Goal: Task Accomplishment & Management: Use online tool/utility

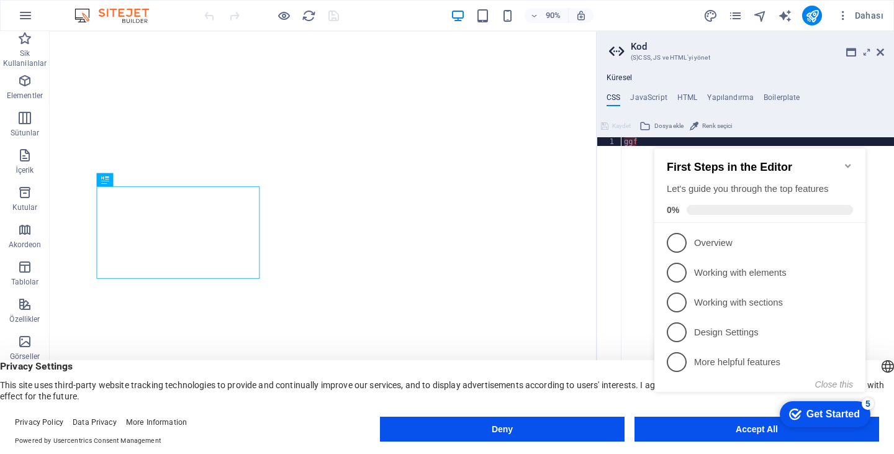
click at [884, 48] on aside "Kod (S)CSS, JS ve HTML'yi yönet Küresel CSS JavaScript HTML Yapılandırma Boiler…" at bounding box center [745, 232] width 298 height 403
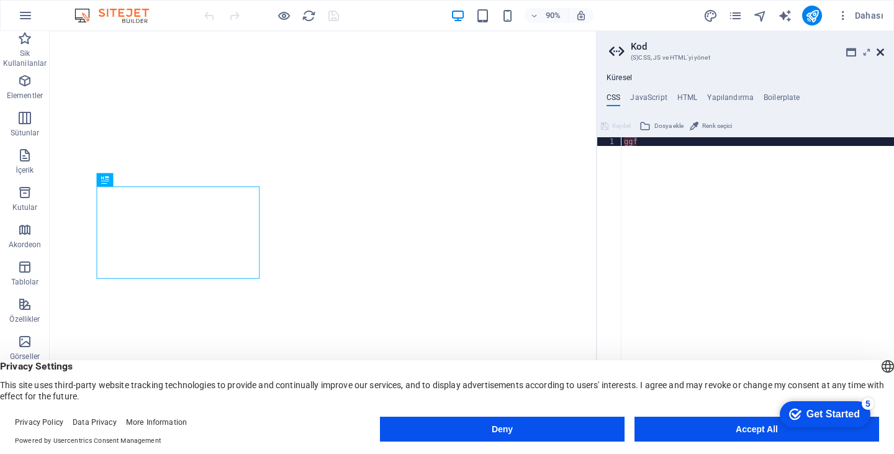
click at [876, 53] on icon at bounding box center [879, 52] width 7 height 10
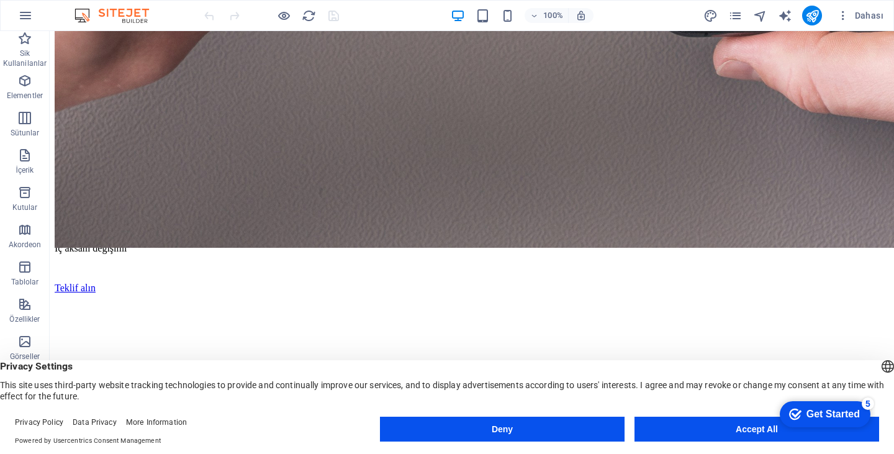
scroll to position [621, 0]
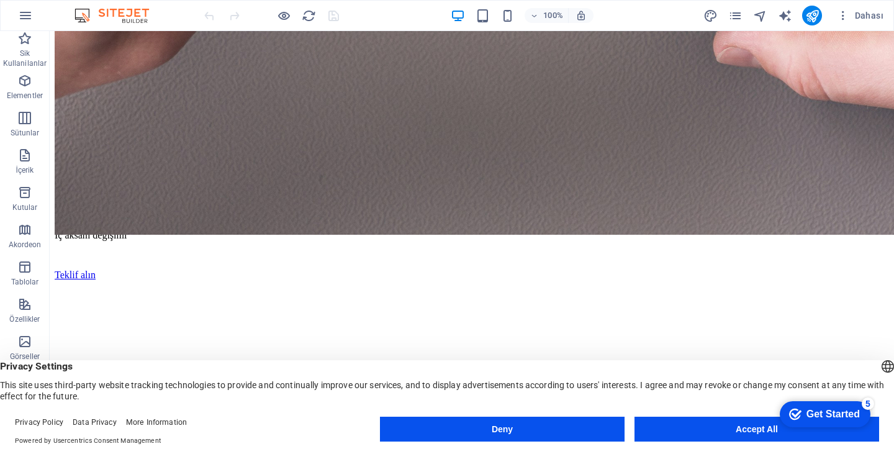
click at [323, 380] on figure at bounding box center [472, 380] width 804 height 0
click at [317, 380] on figure at bounding box center [472, 380] width 804 height 0
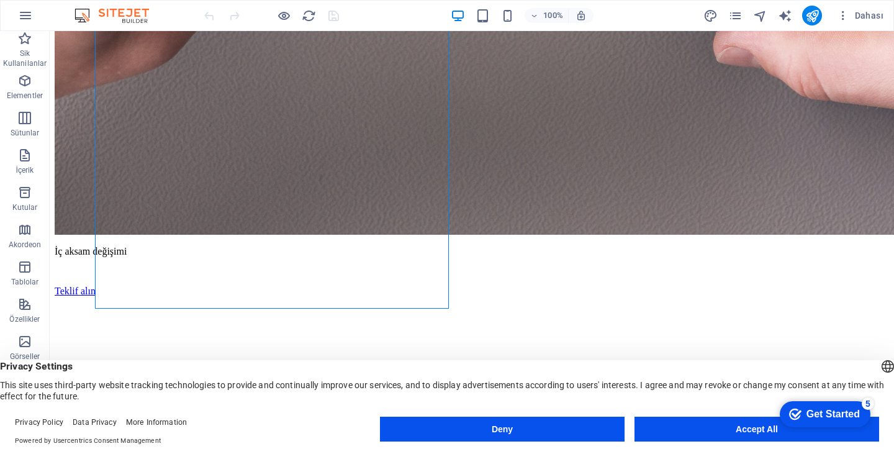
select select "px"
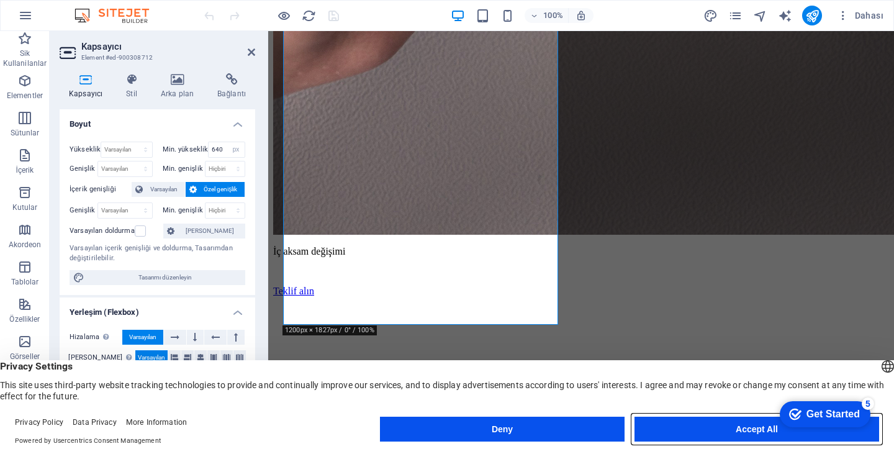
drag, startPoint x: 747, startPoint y: 432, endPoint x: 476, endPoint y: 398, distance: 273.3
click at [747, 432] on button "Accept All" at bounding box center [756, 428] width 245 height 25
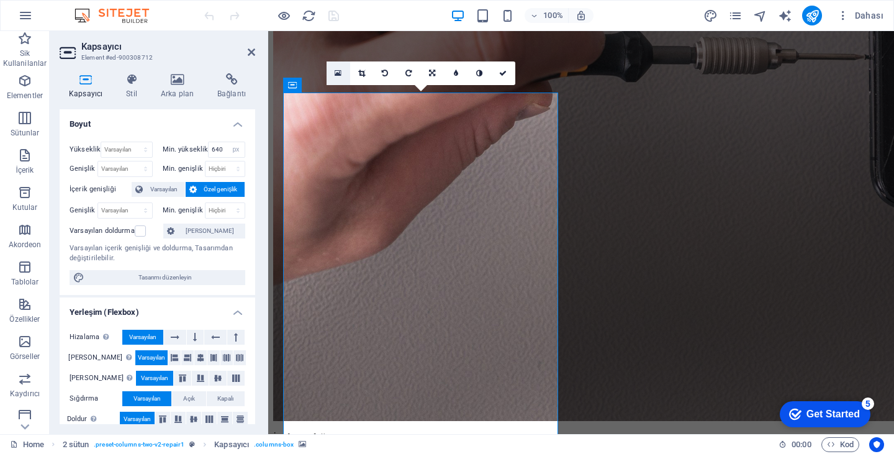
click at [338, 76] on icon at bounding box center [338, 73] width 7 height 9
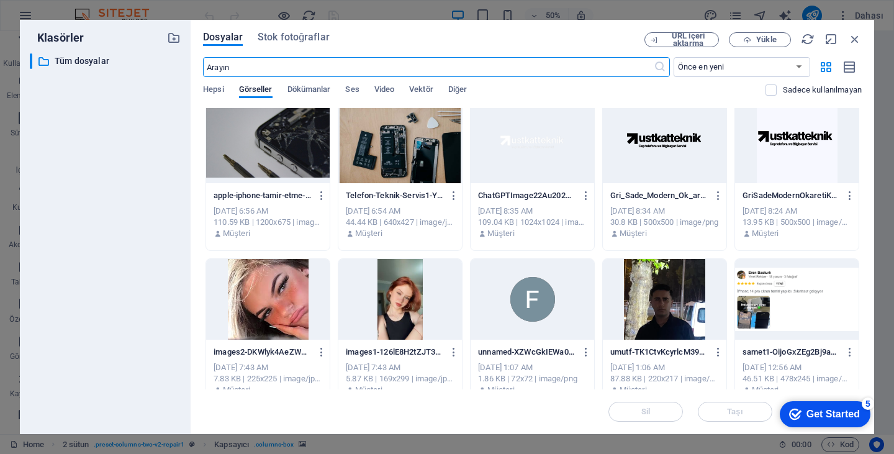
scroll to position [493, 0]
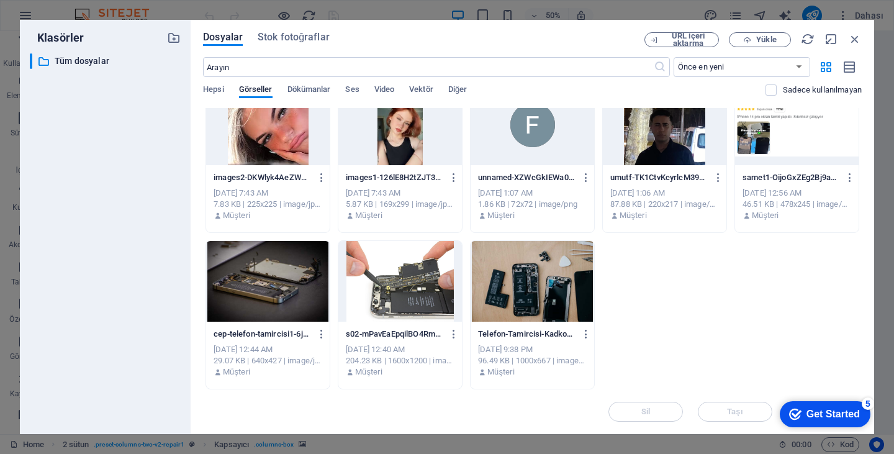
click at [296, 267] on div at bounding box center [268, 281] width 124 height 81
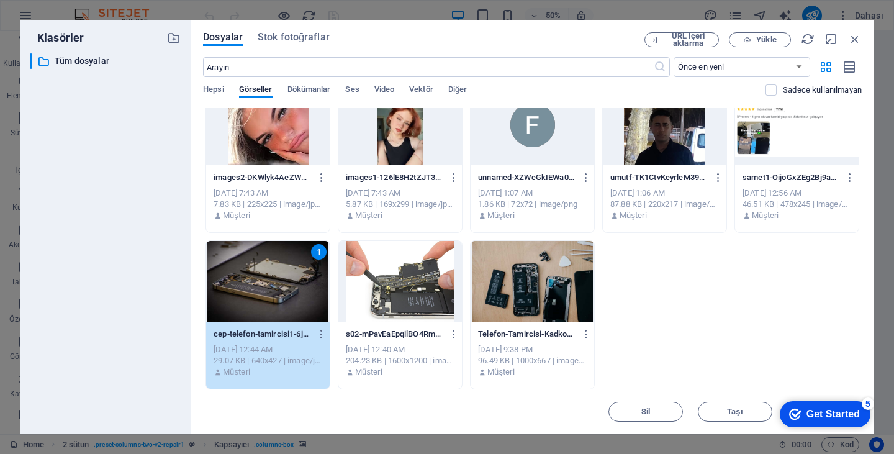
click at [296, 267] on div "1" at bounding box center [268, 281] width 124 height 81
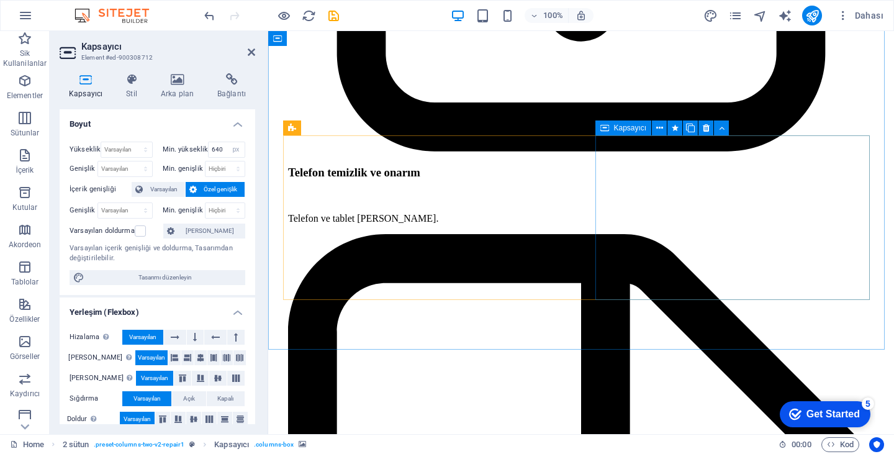
scroll to position [2841, 0]
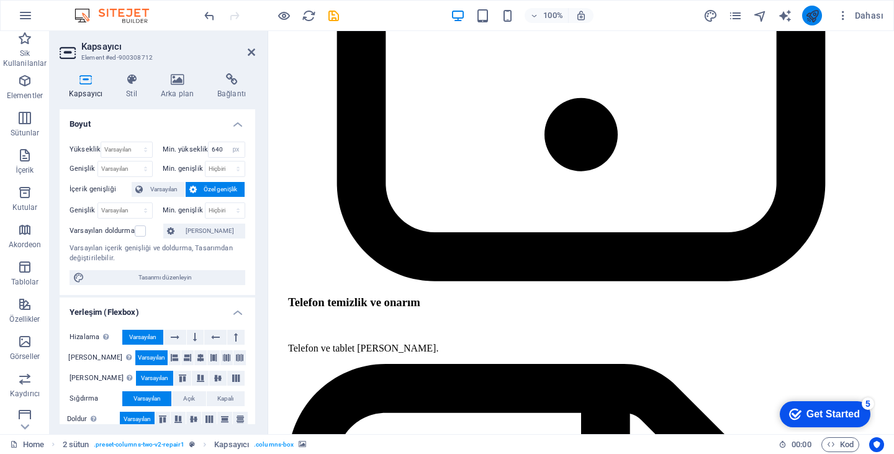
click at [812, 18] on icon "publish" at bounding box center [812, 16] width 14 height 14
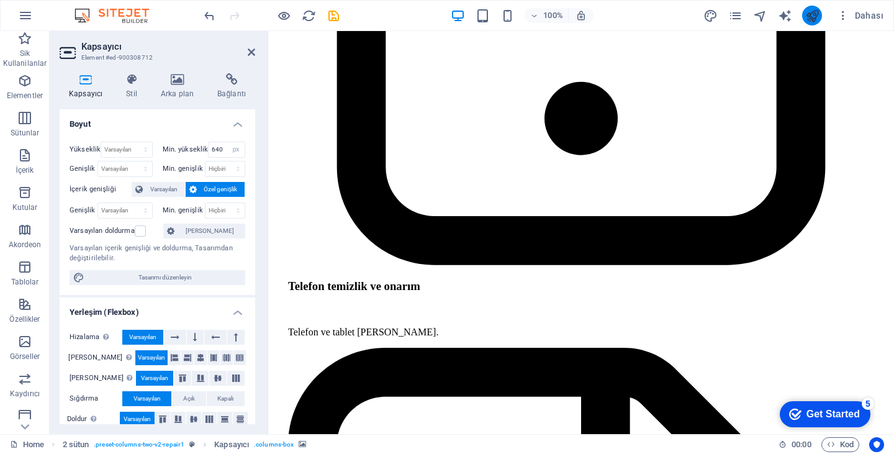
scroll to position [488, 0]
